Goal: Task Accomplishment & Management: Complete application form

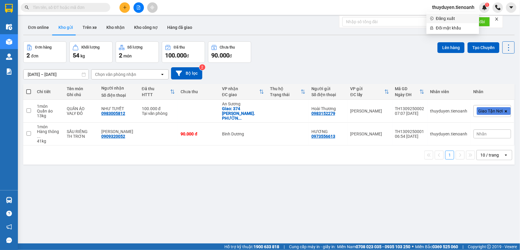
click at [457, 18] on span "Đăng xuất" at bounding box center [456, 18] width 40 height 7
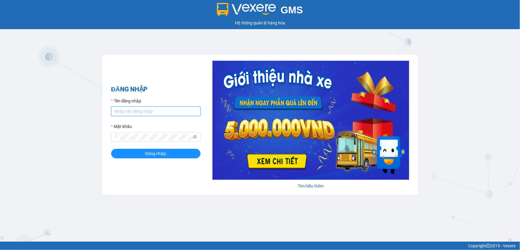
type input "thuyduyen.tienoanh"
click at [146, 111] on input "thuyduyen.tienoanh" at bounding box center [155, 112] width 89 height 10
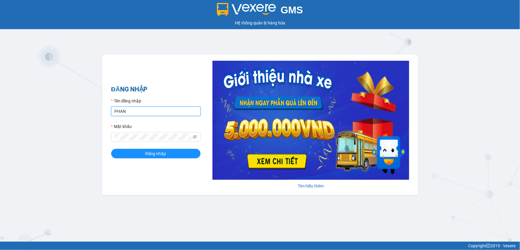
type input "phanoanh.tienoanh"
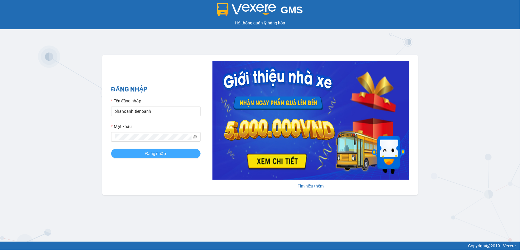
click at [160, 155] on span "Đăng nhập" at bounding box center [156, 154] width 21 height 7
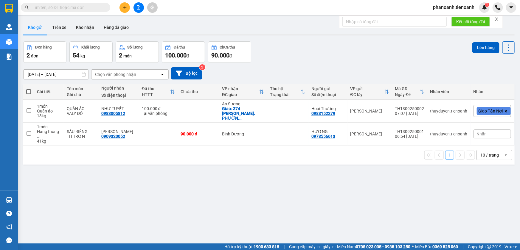
click at [127, 11] on button at bounding box center [125, 7] width 10 height 10
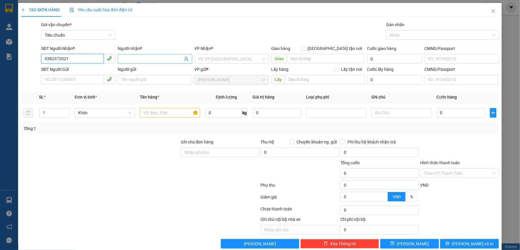
type input "0382372021"
click at [131, 61] on input "Người nhận *" at bounding box center [151, 59] width 61 height 7
type input "[PERSON_NAME]"
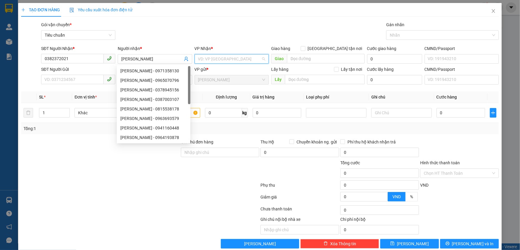
click at [205, 58] on input "search" at bounding box center [229, 59] width 63 height 9
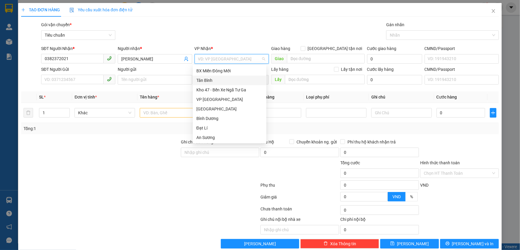
drag, startPoint x: 222, startPoint y: 83, endPoint x: 248, endPoint y: 73, distance: 28.2
click at [223, 83] on div "Tân Bình" at bounding box center [229, 80] width 66 height 7
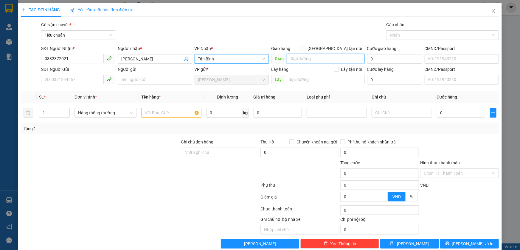
click at [304, 60] on input "search" at bounding box center [326, 59] width 78 height 10
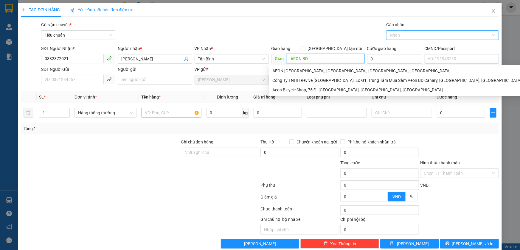
click at [403, 35] on div at bounding box center [440, 35] width 104 height 7
type input "AEON BD"
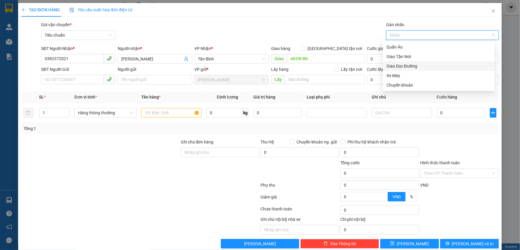
drag, startPoint x: 407, startPoint y: 65, endPoint x: 325, endPoint y: 70, distance: 81.8
click at [405, 66] on div "Giao Dọc Đường" at bounding box center [439, 66] width 105 height 7
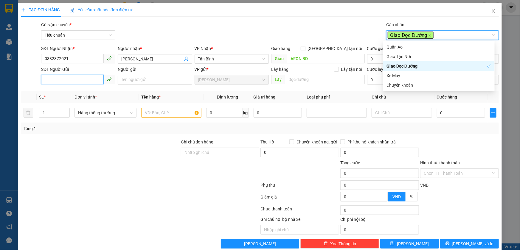
click at [86, 81] on input "SĐT Người Gửi" at bounding box center [72, 80] width 63 height 10
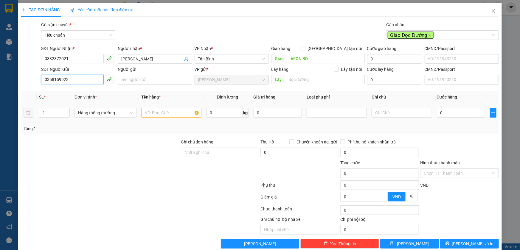
type input "0358159923"
click at [159, 114] on input "text" at bounding box center [171, 113] width 60 height 10
type input "BÁNH + NƯỚC CHANH"
type input "10"
type input "40.000"
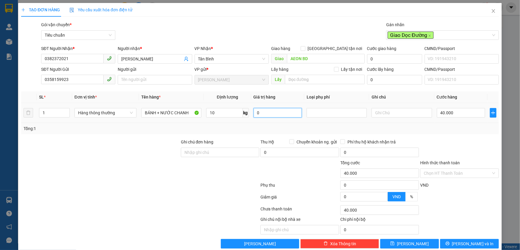
type input "40.000"
click at [312, 115] on div at bounding box center [336, 112] width 57 height 7
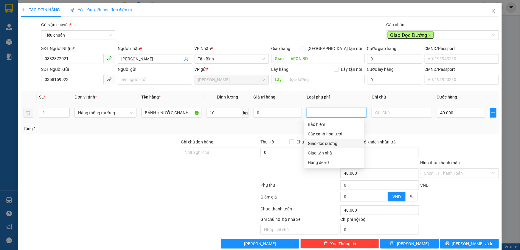
click at [330, 143] on div "Giao dọc đường" at bounding box center [334, 143] width 52 height 7
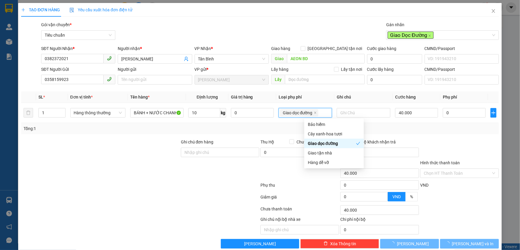
click at [246, 181] on div at bounding box center [140, 187] width 239 height 12
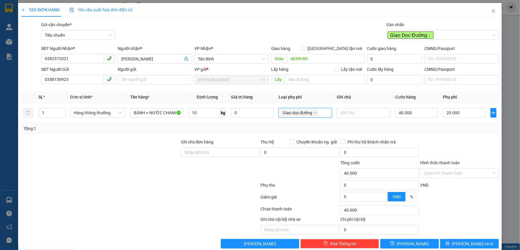
type input "60.000"
type input "20.000"
click at [443, 124] on div "Tổng: 1" at bounding box center [260, 128] width 478 height 11
click at [382, 116] on input "text" at bounding box center [364, 113] width 54 height 10
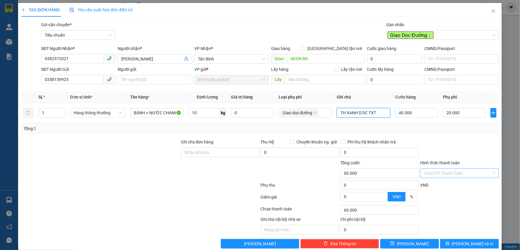
type input "TH XANH D DC TXT"
click at [448, 170] on input "Hình thức thanh toán" at bounding box center [457, 173] width 67 height 9
click at [444, 182] on div "Tại văn phòng" at bounding box center [456, 185] width 71 height 7
type input "0"
click at [469, 245] on span "[PERSON_NAME] và In" at bounding box center [473, 244] width 42 height 7
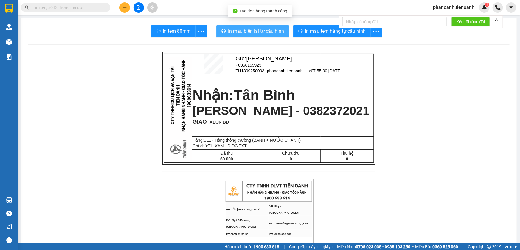
click at [275, 29] on span "In mẫu biên lai tự cấu hình" at bounding box center [256, 30] width 56 height 7
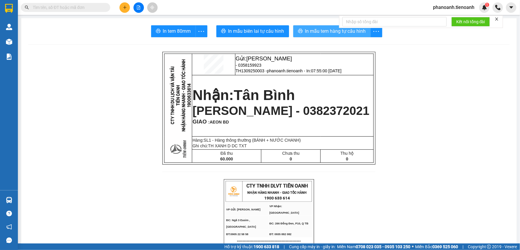
click at [349, 35] on span "In mẫu tem hàng tự cấu hình" at bounding box center [335, 30] width 61 height 7
click at [122, 10] on button at bounding box center [125, 7] width 10 height 10
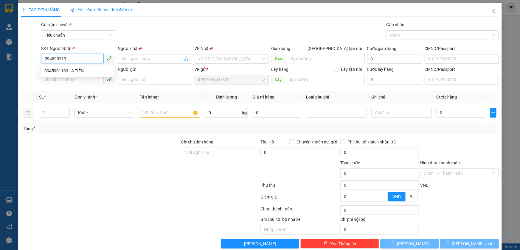
type input "0945901193"
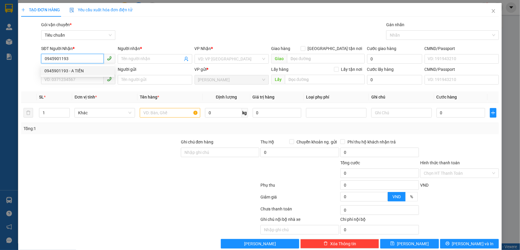
click at [71, 69] on div "0945901193 - A TIẾN" at bounding box center [77, 71] width 66 height 7
type input "A TIẾN"
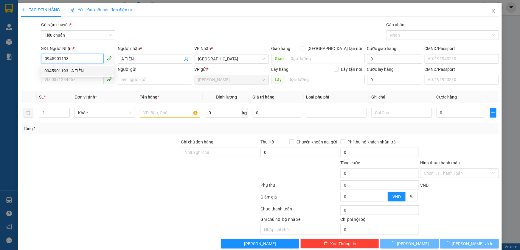
type input "60.000"
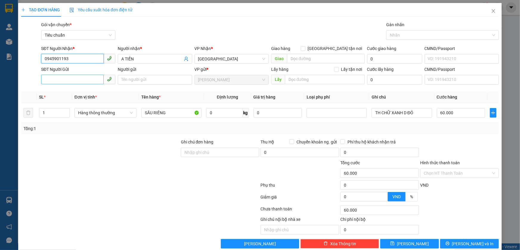
type input "0945901193"
click at [57, 80] on input "SĐT Người Gửi" at bounding box center [72, 80] width 63 height 10
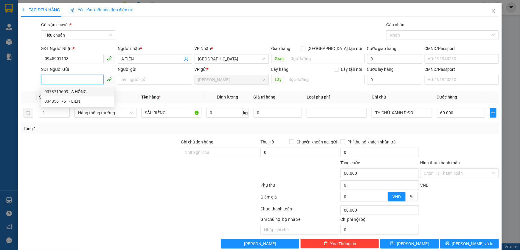
click at [65, 93] on div "0373719609 - A HỒNG" at bounding box center [77, 92] width 66 height 7
type input "0373719609"
type input "A [DEMOGRAPHIC_DATA]"
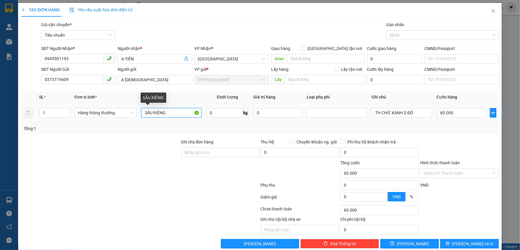
drag, startPoint x: 172, startPoint y: 112, endPoint x: 140, endPoint y: 113, distance: 32.2
click at [141, 113] on input "SẦU RIÊNG" at bounding box center [171, 113] width 60 height 10
type input "TÀI LIỆU"
click at [207, 114] on input "0" at bounding box center [224, 113] width 37 height 10
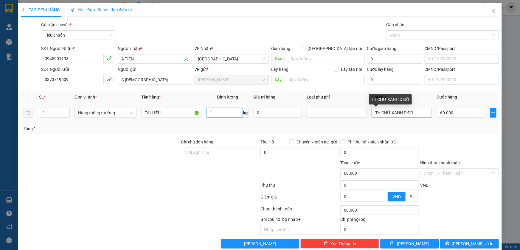
type input "1"
type input "30.000"
drag, startPoint x: 415, startPoint y: 114, endPoint x: 370, endPoint y: 115, distance: 44.7
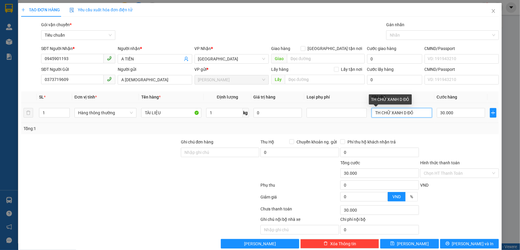
click at [372, 115] on input "TH CHỮ XANH D ĐỎ" at bounding box center [402, 113] width 60 height 10
type input "T"
type input "PHONG BÌ NÂU"
click at [434, 171] on input "Hình thức thanh toán" at bounding box center [457, 173] width 67 height 9
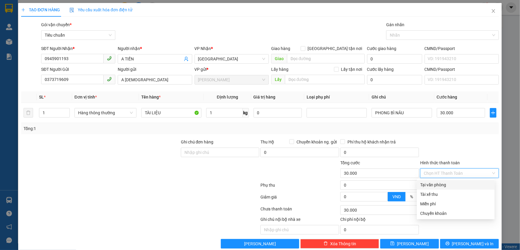
click at [433, 185] on div "Tại văn phòng" at bounding box center [456, 185] width 71 height 7
type input "0"
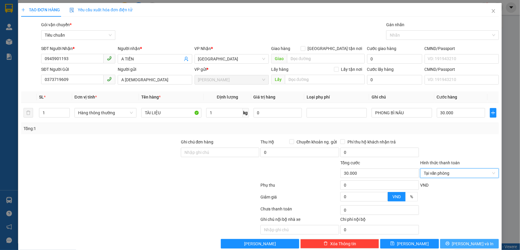
click at [462, 245] on span "[PERSON_NAME] và In" at bounding box center [473, 244] width 42 height 7
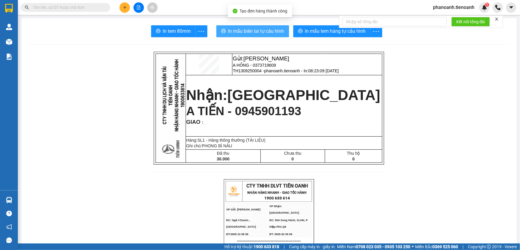
click at [280, 33] on span "In mẫu biên lai tự cấu hình" at bounding box center [256, 30] width 56 height 7
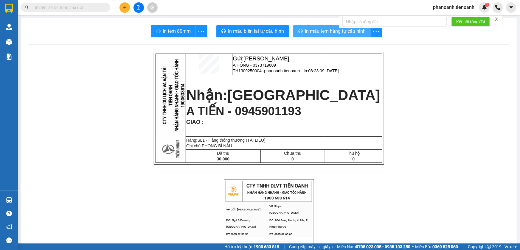
click at [328, 29] on span "In mẫu tem hàng tự cấu hình" at bounding box center [335, 30] width 61 height 7
click at [445, 6] on span "phanoanh.tienoanh" at bounding box center [453, 7] width 51 height 7
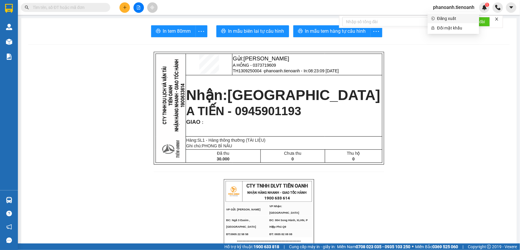
click at [444, 18] on span "Đăng xuất" at bounding box center [456, 18] width 38 height 7
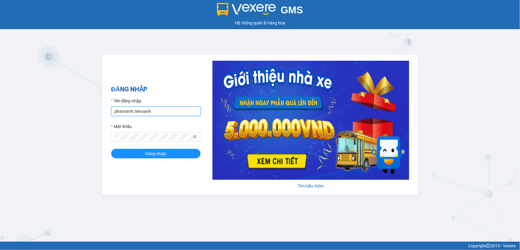
click at [131, 110] on input "phanoanh.tienoanh" at bounding box center [155, 112] width 89 height 10
type input "thuyduyen.tienoanh"
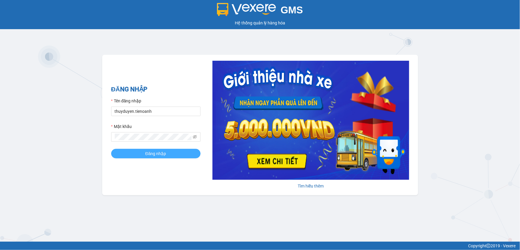
click at [179, 157] on button "Đăng nhập" at bounding box center [155, 154] width 89 height 10
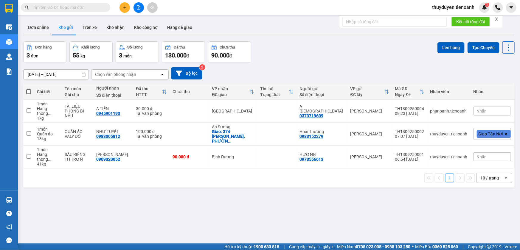
click at [124, 6] on icon "plus" at bounding box center [125, 7] width 4 height 4
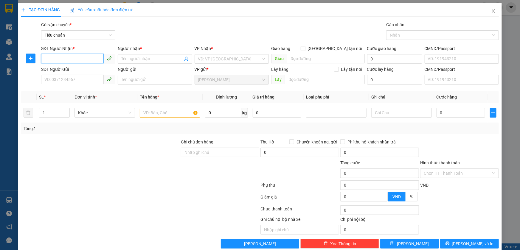
click at [95, 56] on input "SĐT Người Nhận *" at bounding box center [72, 59] width 63 height 10
type input "0971372349"
click at [81, 69] on div "0971372349 - CHỊ HƯƠNG" at bounding box center [77, 71] width 66 height 7
type input "CHỊ HƯƠNG"
type input "N3 PHÚ HOÀ"
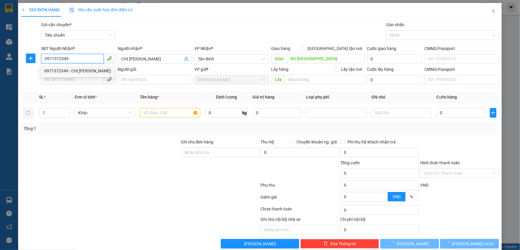
type input "80.000"
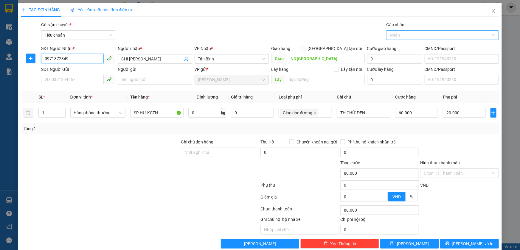
click at [396, 37] on div at bounding box center [440, 35] width 104 height 7
type input "0971372349"
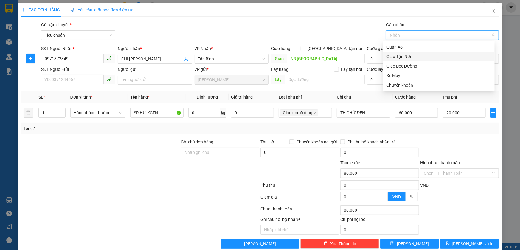
drag, startPoint x: 400, startPoint y: 59, endPoint x: 401, endPoint y: 64, distance: 5.1
click at [401, 64] on div "Quần Áo Giao Tận Nơi Giao Dọc Đường Xe Máy Chuyển khoản" at bounding box center [439, 66] width 112 height 48
click at [401, 64] on div "Giao Dọc Đường" at bounding box center [439, 66] width 105 height 7
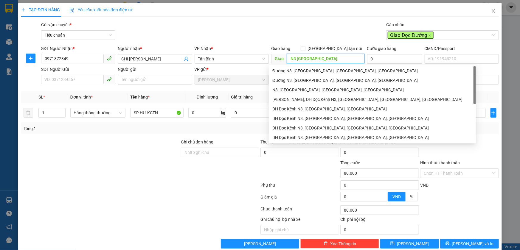
drag, startPoint x: 324, startPoint y: 58, endPoint x: 295, endPoint y: 59, distance: 28.9
click at [295, 59] on input "N3 PHÚ HOÀ" at bounding box center [326, 59] width 78 height 10
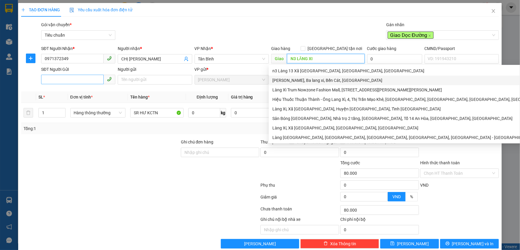
type input "N3 LĂNG XI"
click at [74, 81] on input "SĐT Người Gửi" at bounding box center [72, 80] width 63 height 10
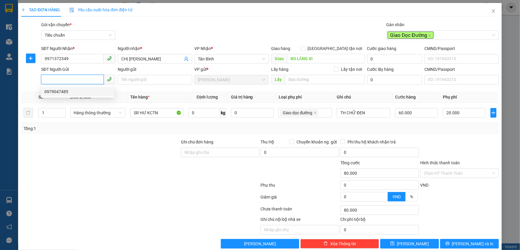
click at [66, 91] on div "0979047485" at bounding box center [77, 92] width 66 height 7
type input "0979047485"
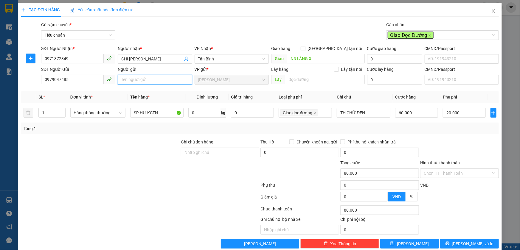
click at [137, 81] on input "Người gửi" at bounding box center [155, 80] width 74 height 10
type input "A CHIÊU"
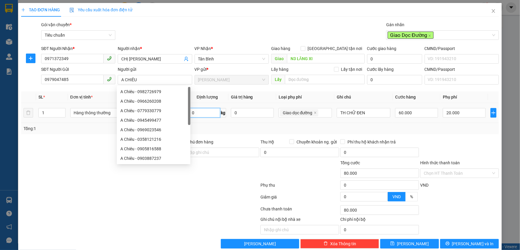
click at [201, 110] on input "0" at bounding box center [204, 113] width 32 height 10
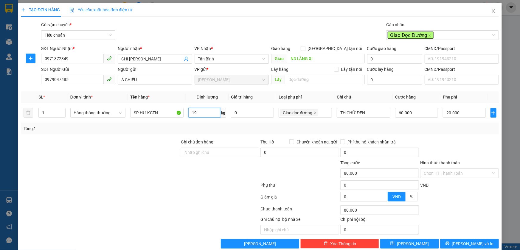
type input "19"
drag, startPoint x: 198, startPoint y: 124, endPoint x: 162, endPoint y: 114, distance: 37.5
click at [198, 124] on div "Tổng: 1" at bounding box center [260, 128] width 478 height 11
type input "75.000"
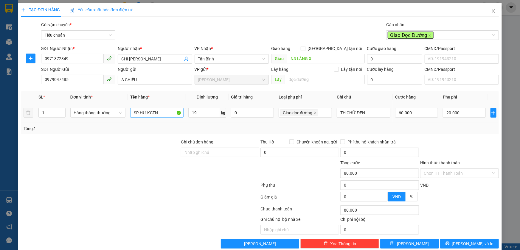
type input "55.000"
click at [110, 116] on tr "1 Hàng thông thường SR HƯ KCTN 19 kg 0 Giao dọc đường TH CHỮ ĐEN 55.000 20.000" at bounding box center [260, 113] width 478 height 20
type input "SẦU RIÊNG"
drag, startPoint x: 358, startPoint y: 113, endPoint x: 345, endPoint y: 113, distance: 13.4
click at [345, 113] on input "TH CHỮ ĐEN" at bounding box center [364, 113] width 54 height 10
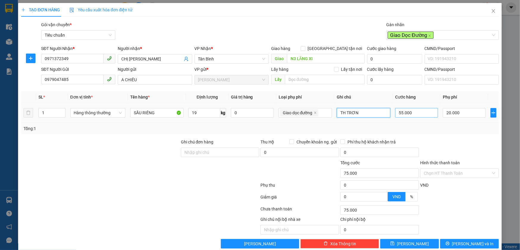
type input "TH TRƠN"
click at [424, 113] on input "55.000" at bounding box center [416, 113] width 43 height 10
type input "20.006"
type input "6"
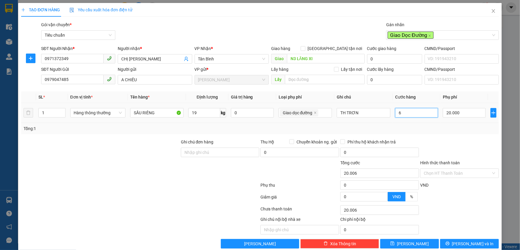
type input "20.060"
type input "60"
type input "80.000"
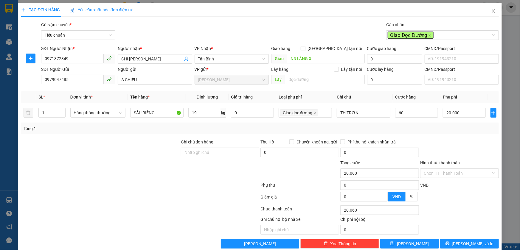
type input "60.000"
click at [432, 130] on div "Tổng: 1" at bounding box center [260, 129] width 473 height 7
click at [449, 177] on input "Hình thức thanh toán" at bounding box center [457, 173] width 67 height 9
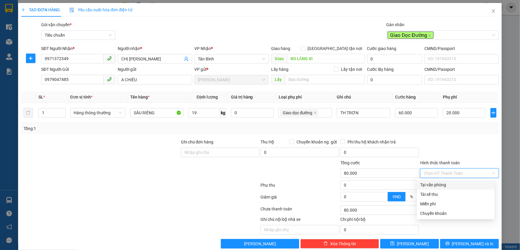
click at [447, 184] on div "Tại văn phòng" at bounding box center [456, 185] width 71 height 7
type input "0"
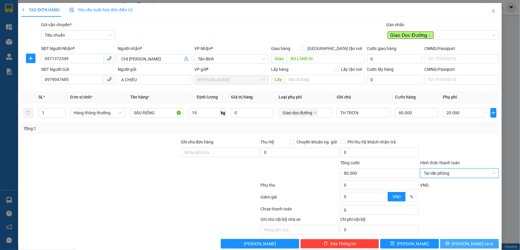
click at [448, 240] on button "[PERSON_NAME] và In" at bounding box center [469, 244] width 59 height 10
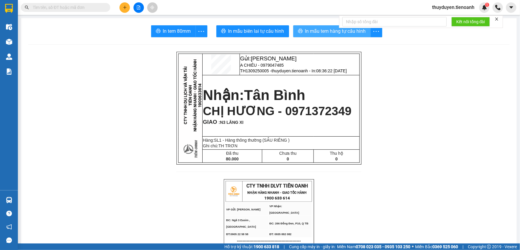
click at [356, 30] on span "In mẫu tem hàng tự cấu hình" at bounding box center [335, 30] width 61 height 7
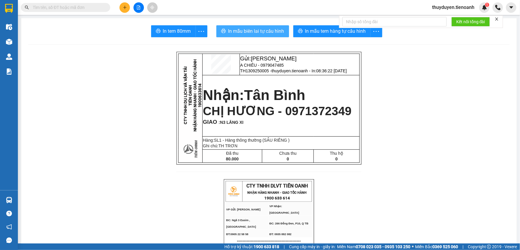
drag, startPoint x: 275, startPoint y: 33, endPoint x: 278, endPoint y: 29, distance: 5.6
click at [275, 33] on span "In mẫu biên lai tự cấu hình" at bounding box center [256, 30] width 56 height 7
click at [127, 9] on button at bounding box center [125, 7] width 10 height 10
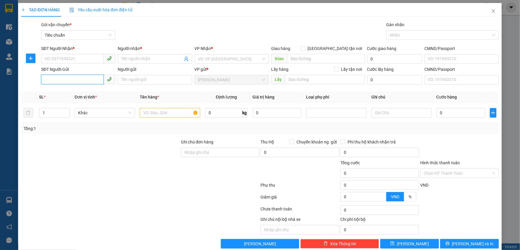
click at [78, 81] on input "SĐT Người Gửi" at bounding box center [72, 80] width 63 height 10
type input "0819416068"
click at [79, 60] on input "SĐT Người Nhận *" at bounding box center [72, 59] width 63 height 10
type input "0358591012"
click at [124, 58] on input "Người nhận *" at bounding box center [151, 59] width 61 height 7
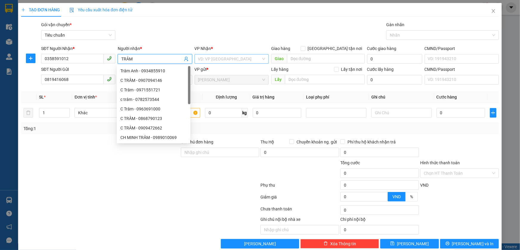
type input "TRÂM"
click at [198, 60] on input "search" at bounding box center [229, 59] width 63 height 9
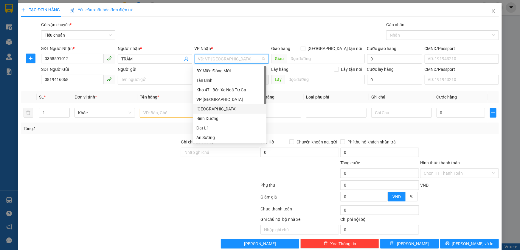
click at [207, 108] on div "[GEOGRAPHIC_DATA]" at bounding box center [229, 109] width 66 height 7
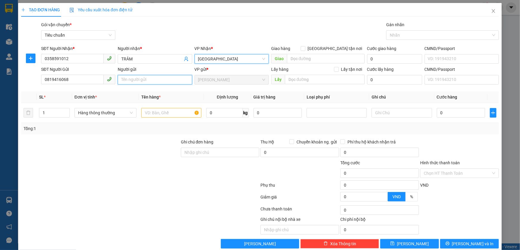
click at [153, 80] on input "Người gửi" at bounding box center [155, 80] width 74 height 10
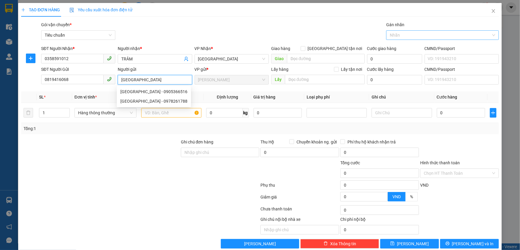
click at [396, 32] on div at bounding box center [440, 35] width 104 height 7
type input "TRÀ GIANG"
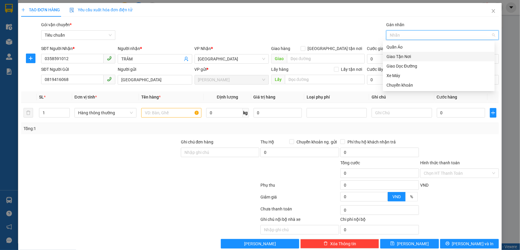
click at [400, 55] on div "Giao Tận Nơi" at bounding box center [439, 56] width 105 height 7
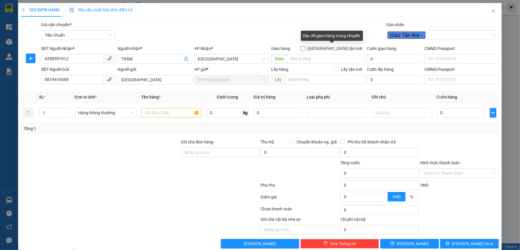
click at [305, 48] on input "[GEOGRAPHIC_DATA] tận nơi" at bounding box center [303, 48] width 4 height 4
checkbox input "true"
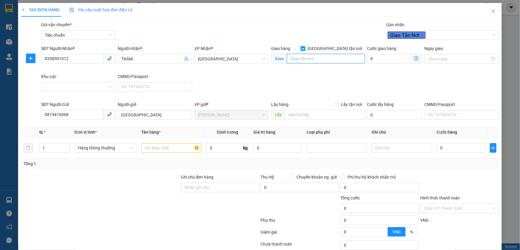
click at [321, 58] on input "search" at bounding box center [326, 59] width 78 height 10
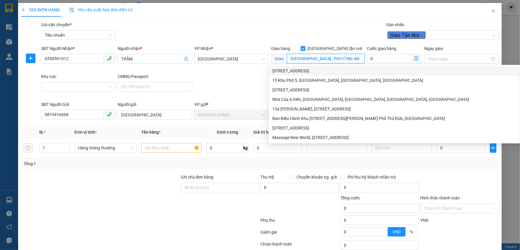
click at [296, 57] on input "481 KHU PHỐ 5 , PHƯỜNG AN" at bounding box center [326, 59] width 78 height 10
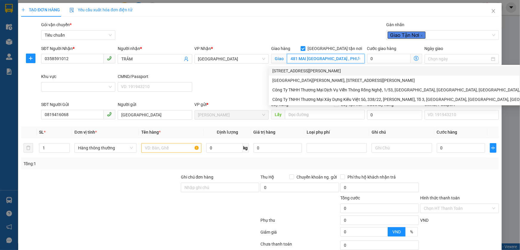
scroll to position [0, 17]
drag, startPoint x: 334, startPoint y: 58, endPoint x: 362, endPoint y: 58, distance: 27.7
click at [362, 58] on div "Giao hàng Giao tận nơi Giao 481 MAI CHÍ THỌ KHU PHỐ 5 , PHƯỜNG AN" at bounding box center [318, 59] width 96 height 28
click at [318, 78] on div "466 Đường Mai Chí Thọ, Khu Phố 5, An Khánh, Quận 2, Hồ Chí Minh" at bounding box center [480, 80] width 415 height 7
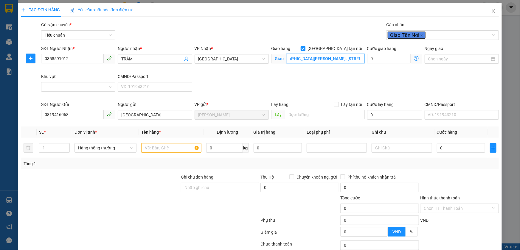
scroll to position [0, 0]
drag, startPoint x: 273, startPoint y: 63, endPoint x: 247, endPoint y: 64, distance: 26.3
click at [247, 64] on div "SĐT Người Nhận * 0358591012 Người nhận * TRÂM VP Nhận * Thủ Đức Giao hàng Giao …" at bounding box center [270, 73] width 460 height 56
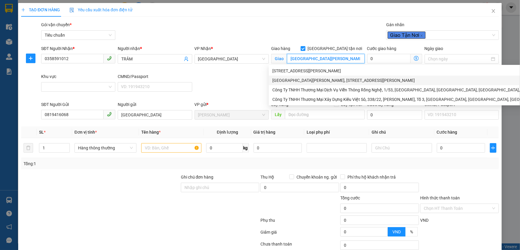
click at [294, 59] on input "466 Đường Mai Chí Thọ, Khu Phố 5, An Khánh, Quận 2, Hồ Chí Minh" at bounding box center [326, 59] width 78 height 10
click at [295, 59] on input "466 Đường Mai Chí Thọ, Khu Phố 5, An Khánh, Quận 2, Hồ Chí Minh" at bounding box center [326, 59] width 78 height 10
drag, startPoint x: 295, startPoint y: 59, endPoint x: 291, endPoint y: 60, distance: 3.6
click at [291, 60] on input "466 Đường Mai Chí Thọ, Khu Phố 5, An Khánh, Quận 2, Hồ Chí Minh" at bounding box center [326, 59] width 78 height 10
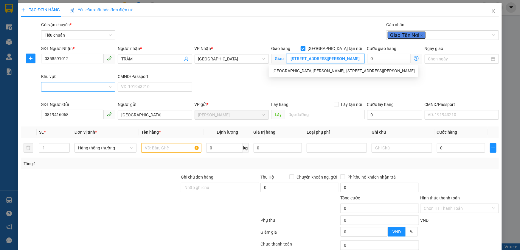
type input "481 Đường Mai Chí Thọ, Khu Phố 5, An Khánh, Quận 2, Hồ Chí Minh"
click at [95, 85] on input "Khu vực" at bounding box center [76, 87] width 63 height 9
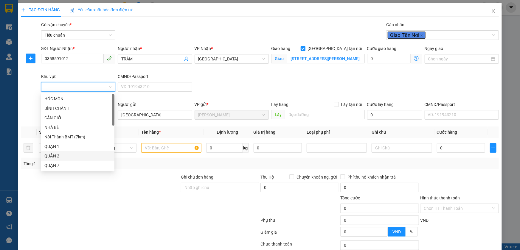
click at [53, 157] on div "QUẬN 2" at bounding box center [77, 156] width 66 height 7
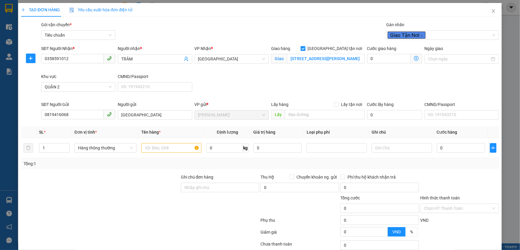
click at [143, 101] on div "Người gửi" at bounding box center [155, 104] width 74 height 7
click at [143, 110] on input "TRÀ GIANG" at bounding box center [155, 115] width 74 height 10
click at [177, 147] on input "text" at bounding box center [171, 148] width 60 height 10
type input "SẦU RIÊNG"
click at [385, 149] on input "text" at bounding box center [402, 148] width 60 height 10
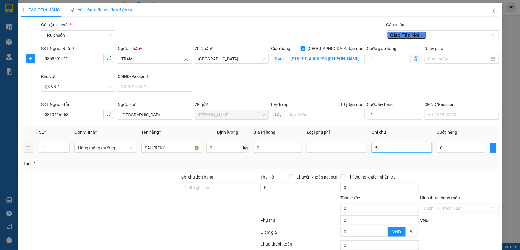
type input "5"
click at [228, 148] on input "0" at bounding box center [224, 148] width 37 height 10
type input "5"
click at [389, 149] on input "text" at bounding box center [402, 148] width 60 height 10
type input "KIE"
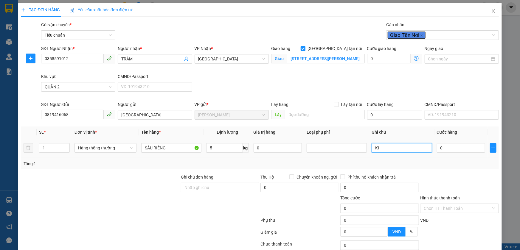
type input "30.000"
type input "KIỆN"
type input "90.000"
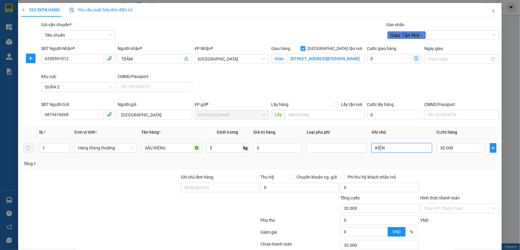
type input "90.000"
type input "60.000"
type input "KIỆN BỌC BĂNG CO BK DỄ VỠ"
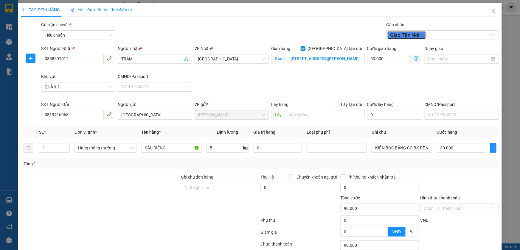
click at [414, 59] on icon "dollar-circle" at bounding box center [416, 58] width 5 height 5
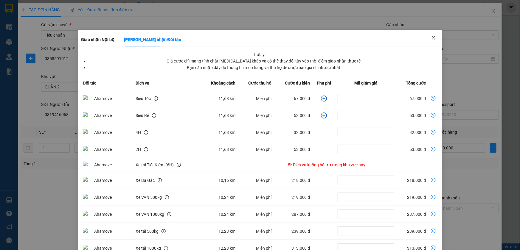
click at [431, 37] on icon "close" at bounding box center [433, 37] width 5 height 5
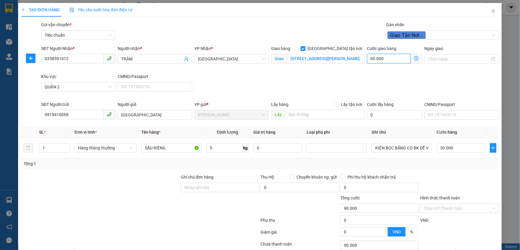
click at [391, 58] on input "60.000" at bounding box center [389, 59] width 44 height 10
type input "30.008"
type input "8"
type input "30.080"
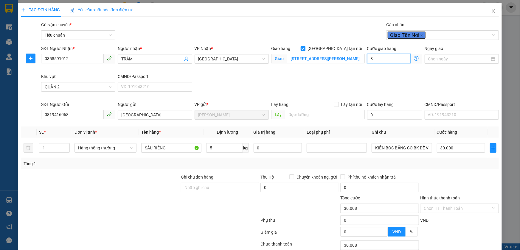
type input "30.080"
type input "80"
type input "110.000"
type input "80.000"
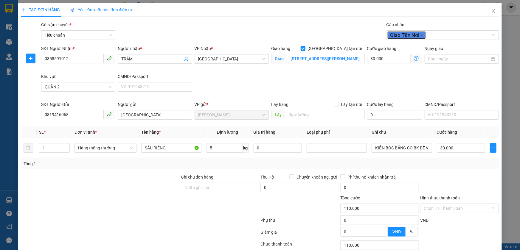
click at [424, 72] on div "Ngày giao" at bounding box center [462, 59] width 77 height 28
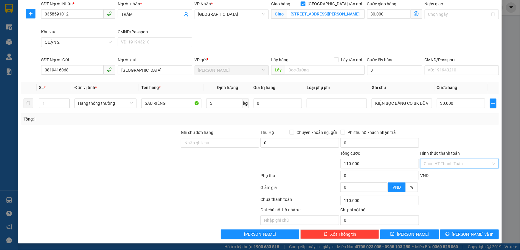
click at [431, 167] on input "Hình thức thanh toán" at bounding box center [457, 164] width 67 height 9
click at [432, 174] on div "Tại văn phòng" at bounding box center [456, 175] width 71 height 7
type input "0"
drag, startPoint x: 459, startPoint y: 234, endPoint x: 465, endPoint y: 228, distance: 8.2
click at [460, 234] on button "[PERSON_NAME] và In" at bounding box center [469, 235] width 59 height 10
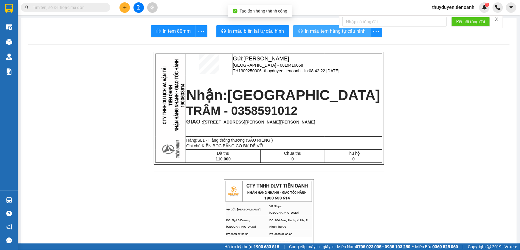
click at [332, 28] on span "In mẫu tem hàng tự cấu hình" at bounding box center [335, 30] width 61 height 7
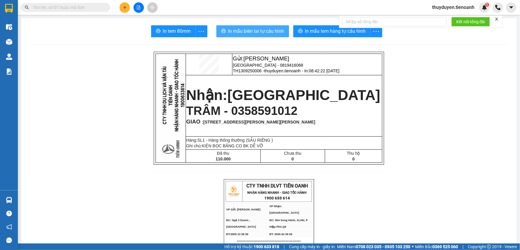
click at [264, 35] on span "In mẫu biên lai tự cấu hình" at bounding box center [256, 30] width 56 height 7
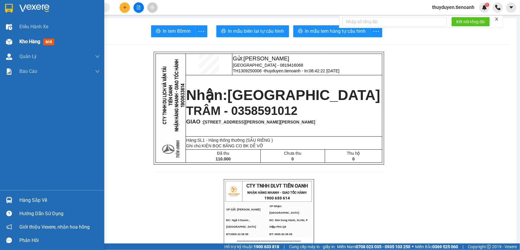
click at [34, 40] on span "Kho hàng" at bounding box center [29, 42] width 21 height 6
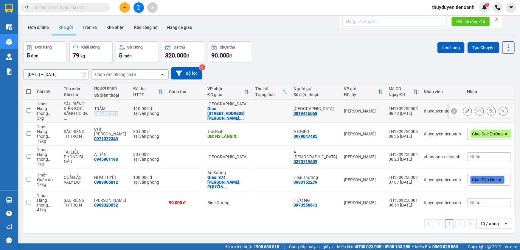
drag, startPoint x: 127, startPoint y: 114, endPoint x: 100, endPoint y: 114, distance: 27.1
click at [100, 114] on div "TRÂM 0358591012" at bounding box center [110, 111] width 33 height 10
checkbox input "true"
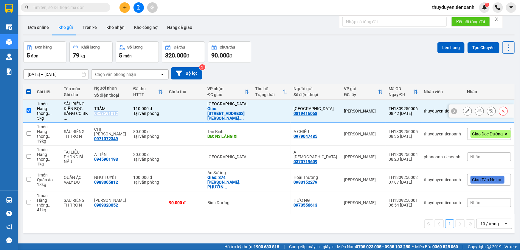
copy div "0358591012"
click at [123, 7] on icon "plus" at bounding box center [125, 7] width 4 height 4
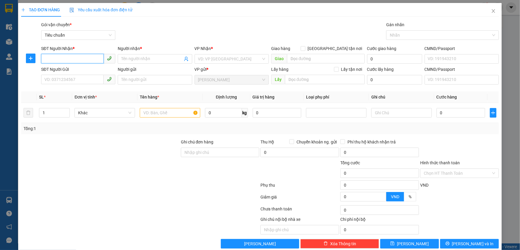
click at [81, 57] on input "SĐT Người Nhận *" at bounding box center [72, 59] width 63 height 10
paste input "0358591012"
type input "0358591012"
click at [146, 58] on input "Người nhận *" at bounding box center [151, 59] width 61 height 7
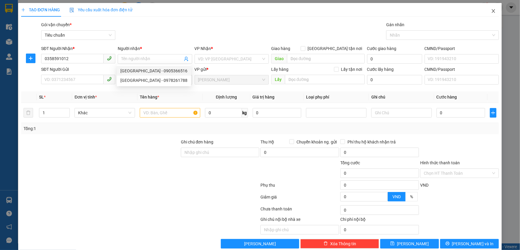
click at [491, 9] on icon "close" at bounding box center [493, 11] width 5 height 5
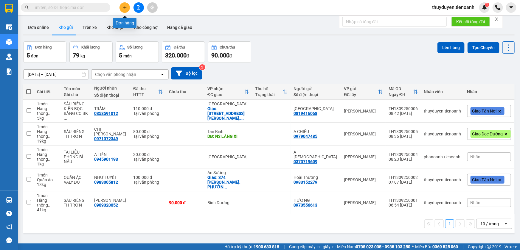
click at [125, 9] on icon "plus" at bounding box center [125, 7] width 0 height 3
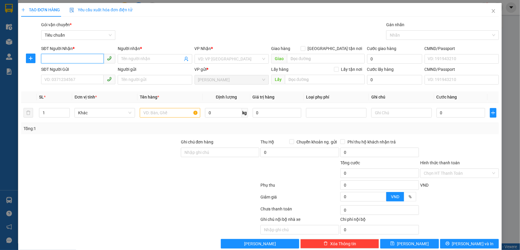
click at [78, 57] on input "SĐT Người Nhận *" at bounding box center [72, 59] width 63 height 10
paste input "0358591012"
type input "0358591012"
click at [137, 60] on input "Người nhận *" at bounding box center [151, 59] width 61 height 7
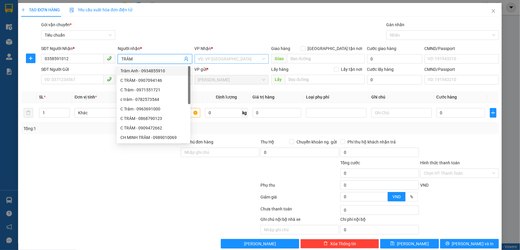
type input "TRÂM"
click at [216, 59] on input "search" at bounding box center [229, 59] width 63 height 9
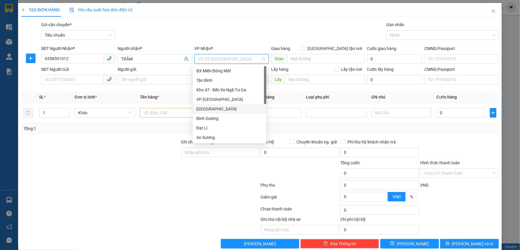
click at [209, 109] on div "[GEOGRAPHIC_DATA]" at bounding box center [229, 109] width 66 height 7
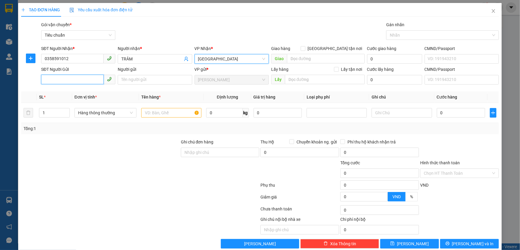
click at [92, 81] on input "SĐT Người Gửi" at bounding box center [72, 80] width 63 height 10
type input "0819416068"
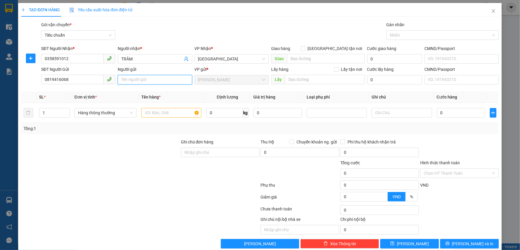
click at [128, 81] on input "Người gửi" at bounding box center [155, 80] width 74 height 10
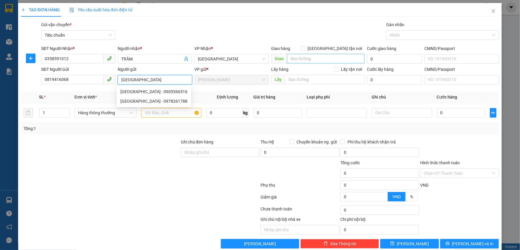
type input "TRÀ GIANG"
click at [301, 61] on input "search" at bounding box center [326, 59] width 78 height 10
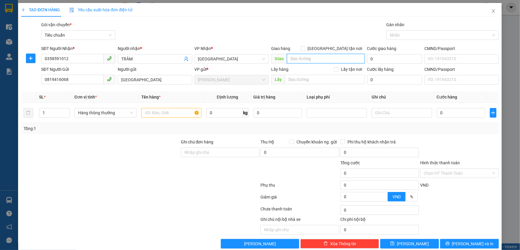
click at [319, 61] on input "search" at bounding box center [326, 59] width 78 height 10
paste input "481 Đường Mai Chí Thọ, Khu Phố 5, An Khánh, Quận 2, Hồ Chí Minh"
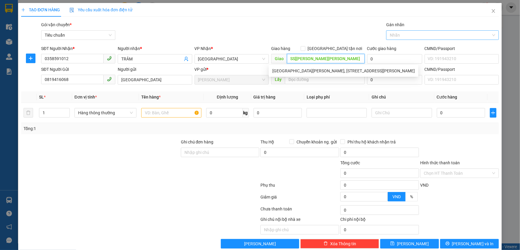
click at [397, 34] on div at bounding box center [440, 35] width 104 height 7
type input "481 Đường Mai Chí Thọ, Khu Phố 5, An Khánh, Quận 2, Hồ Chí Minh"
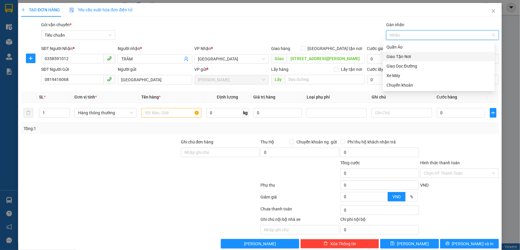
click at [394, 55] on div "Giao Tận Nơi" at bounding box center [439, 56] width 105 height 7
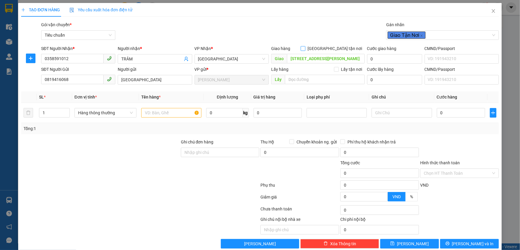
click at [306, 51] on span at bounding box center [303, 48] width 5 height 5
click at [305, 50] on input "[GEOGRAPHIC_DATA] tận nơi" at bounding box center [303, 48] width 4 height 4
checkbox input "true"
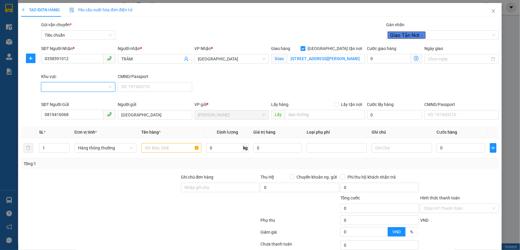
click at [85, 84] on input "Khu vực" at bounding box center [76, 87] width 63 height 9
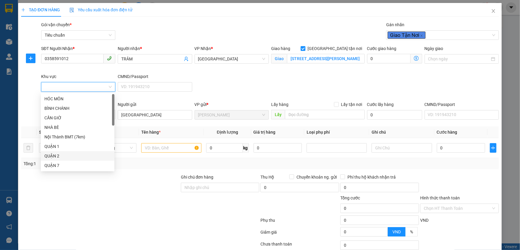
click at [55, 157] on div "QUẬN 2" at bounding box center [77, 156] width 66 height 7
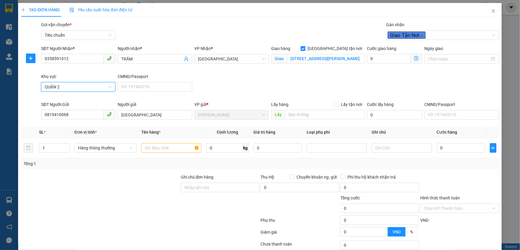
click at [225, 86] on div "SĐT Người Nhận * 0358591012 Người nhận * TRÂM VP Nhận * Thủ Đức Giao hàng Giao …" at bounding box center [270, 73] width 460 height 56
click at [181, 150] on input "text" at bounding box center [171, 148] width 60 height 10
type input "SẦU RIÊNG"
click at [221, 149] on input "0" at bounding box center [224, 148] width 37 height 10
type input "15"
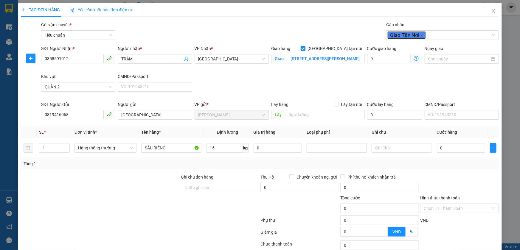
click at [220, 161] on div "Tổng: 1" at bounding box center [260, 164] width 473 height 7
type input "50.000"
type input "120.000"
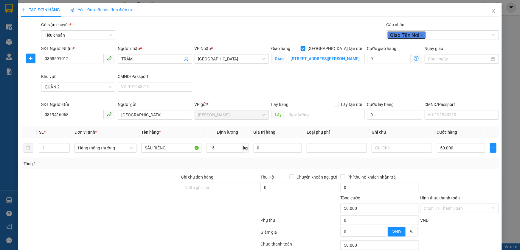
type input "120.000"
type input "70.000"
drag, startPoint x: 397, startPoint y: 163, endPoint x: 385, endPoint y: 148, distance: 19.8
click at [397, 163] on div "Tổng: 1" at bounding box center [260, 164] width 473 height 7
click at [385, 147] on input "text" at bounding box center [402, 148] width 60 height 10
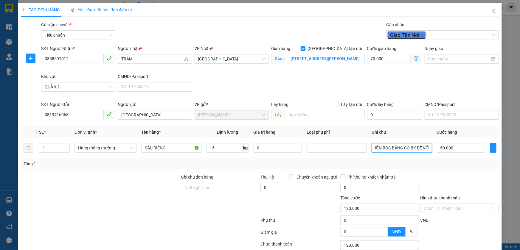
scroll to position [0, 3]
type input "KIỆN BỌC BĂNG CO BK DỄ VỠ"
click at [414, 58] on icon "dollar-circle" at bounding box center [416, 58] width 5 height 5
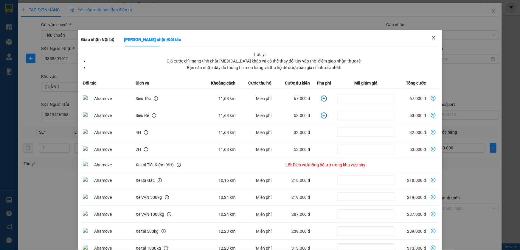
click at [432, 38] on icon "close" at bounding box center [433, 38] width 3 height 4
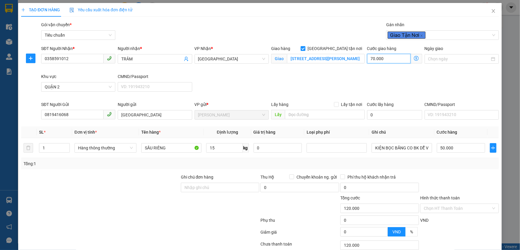
click at [385, 59] on input "70.000" at bounding box center [389, 59] width 44 height 10
type input "50.008"
type input "8"
type input "50.080"
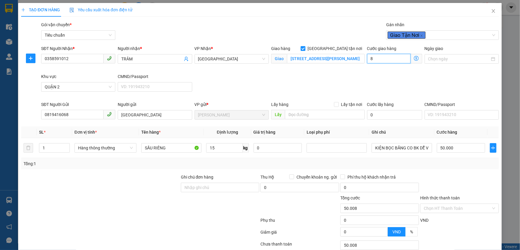
type input "50.080"
type input "80"
type input "130.000"
type input "80.000"
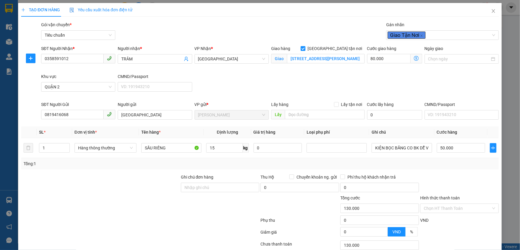
click at [444, 78] on div "SĐT Người Nhận * 0358591012 Người nhận * TRÂM VP Nhận * Thủ Đức Giao hàng Giao …" at bounding box center [270, 73] width 460 height 56
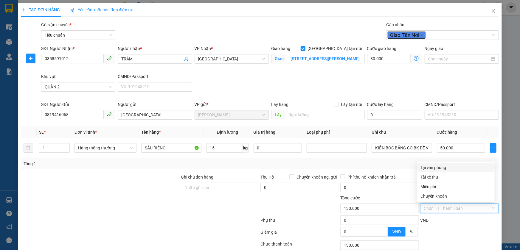
click at [450, 206] on input "Hình thức thanh toán" at bounding box center [457, 208] width 67 height 9
click at [433, 168] on div "Tại văn phòng" at bounding box center [456, 168] width 71 height 7
type input "0"
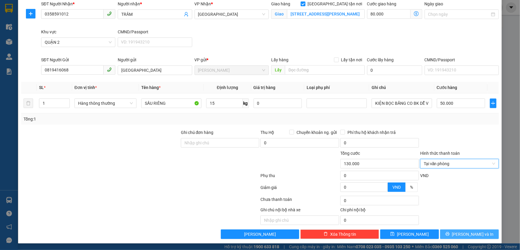
drag, startPoint x: 454, startPoint y: 233, endPoint x: 495, endPoint y: 99, distance: 140.0
click at [450, 233] on icon "printer" at bounding box center [448, 234] width 4 height 4
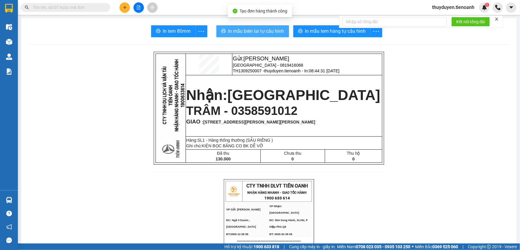
click at [276, 28] on span "In mẫu biên lai tự cấu hình" at bounding box center [256, 30] width 56 height 7
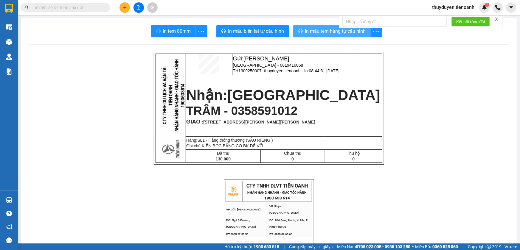
click at [335, 29] on span "In mẫu tem hàng tự cấu hình" at bounding box center [335, 30] width 61 height 7
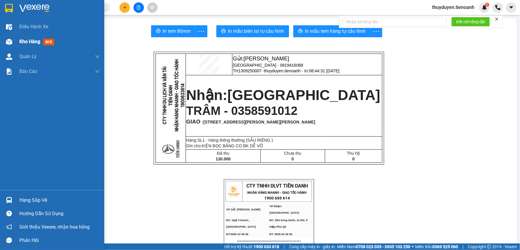
click at [23, 43] on span "Kho hàng" at bounding box center [29, 42] width 21 height 6
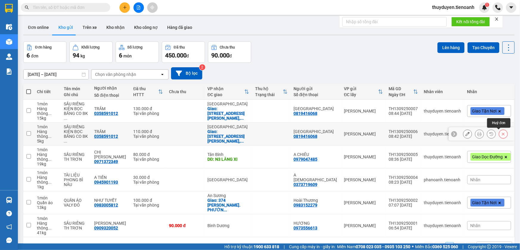
click at [499, 134] on button at bounding box center [503, 134] width 8 height 10
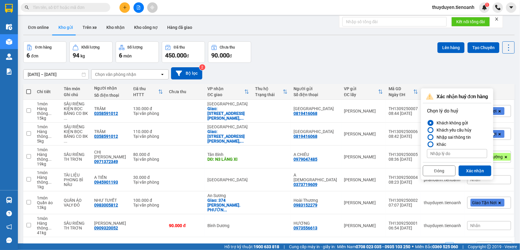
click at [445, 156] on input at bounding box center [457, 153] width 60 height 9
click at [445, 153] on input at bounding box center [457, 153] width 60 height 9
type input "SAI KHỐI LƯỢNG"
click at [477, 168] on button "Xác nhận" at bounding box center [475, 171] width 33 height 11
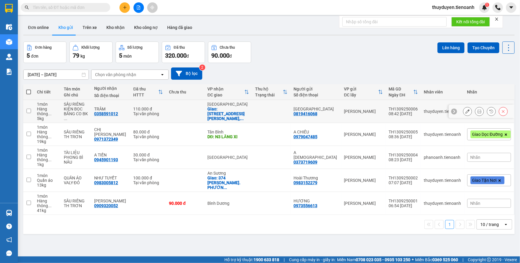
click at [464, 112] on button at bounding box center [468, 111] width 8 height 10
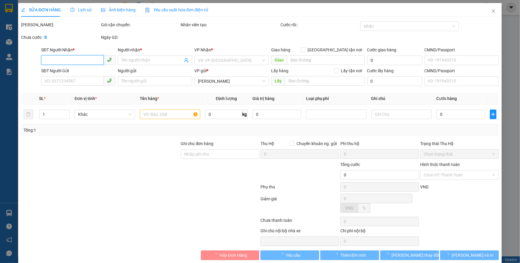
type input "0358591012"
type input "TRÂM"
checkbox input "true"
type input "481 Đường Mai Chí Thọ, Khu Phố 5, An Khánh, Quận 2, Hồ Chí Minh"
type input "0819416068"
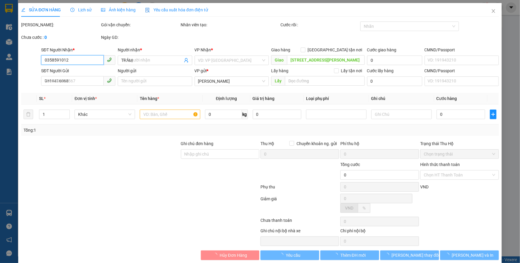
type input "TRÀ GIANG"
type input "110.000"
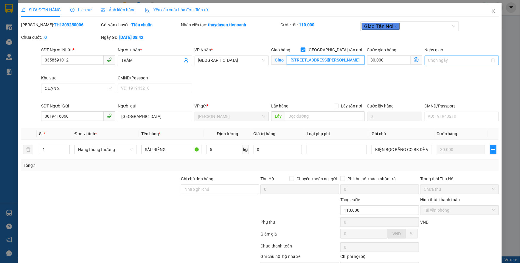
scroll to position [0, 60]
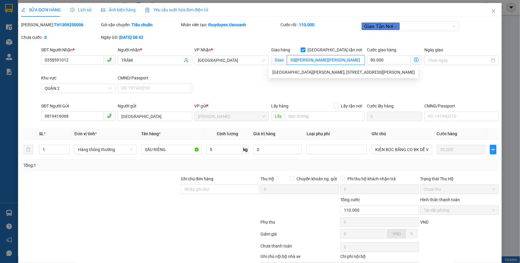
drag, startPoint x: 286, startPoint y: 60, endPoint x: 520, endPoint y: 61, distance: 233.8
click at [520, 61] on div "SỬA ĐƠN HÀNG Lịch sử Ảnh kiện hàng Yêu cầu xuất hóa đơn điện tử Total Paid Fee …" at bounding box center [260, 131] width 520 height 263
